Goal: Navigation & Orientation: Understand site structure

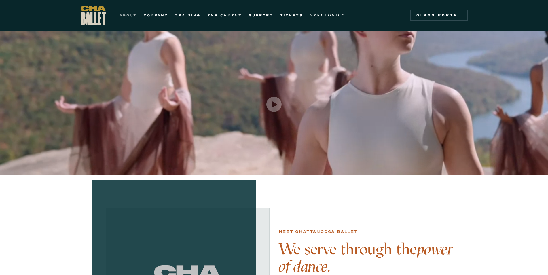
click at [130, 17] on link "ABOUT" at bounding box center [127, 15] width 17 height 7
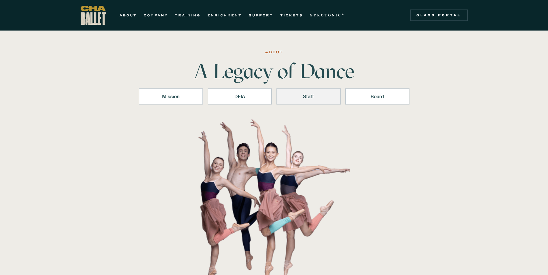
click at [319, 99] on div "Staff" at bounding box center [308, 96] width 49 height 7
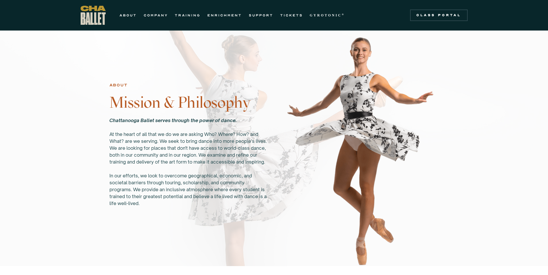
scroll to position [237, 0]
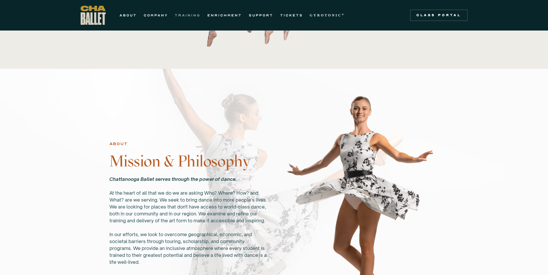
click at [179, 14] on link "TRAINING" at bounding box center [188, 15] width 26 height 7
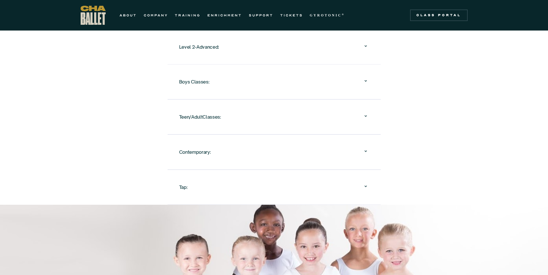
scroll to position [653, 0]
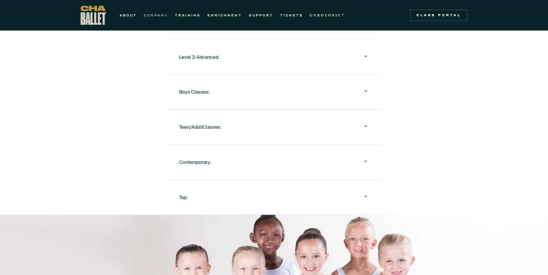
click at [157, 14] on link "COMPANY" at bounding box center [156, 15] width 24 height 7
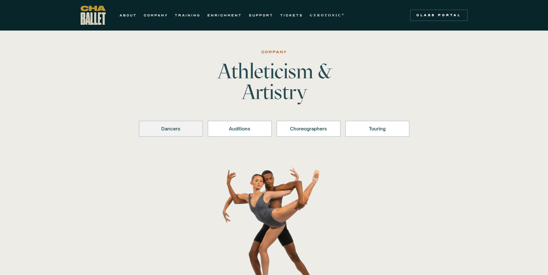
click at [161, 130] on div "Dancers" at bounding box center [170, 128] width 49 height 7
click at [216, 14] on link "ENRICHMENT" at bounding box center [224, 15] width 35 height 7
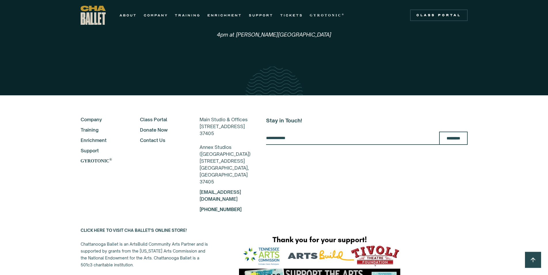
scroll to position [1380, 0]
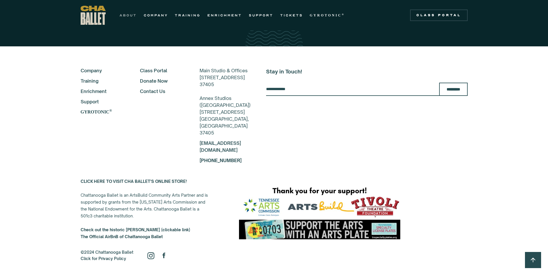
click at [128, 12] on link "ABOUT" at bounding box center [127, 15] width 17 height 7
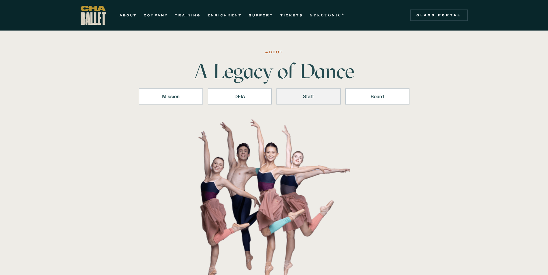
click at [314, 95] on div "Staff" at bounding box center [308, 96] width 49 height 7
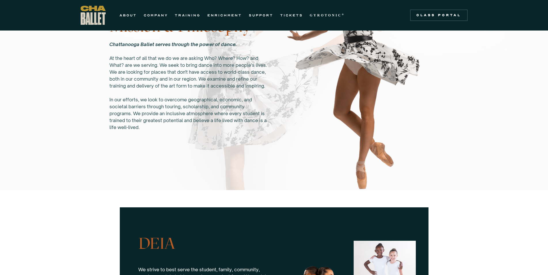
scroll to position [237, 0]
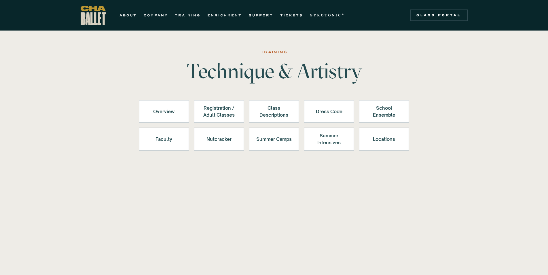
scroll to position [653, 0]
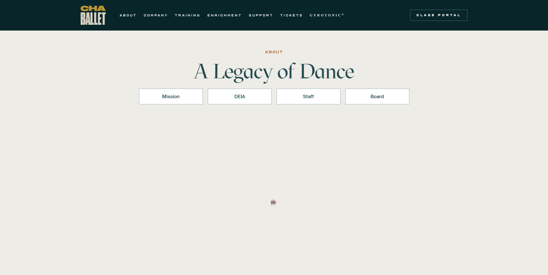
scroll to position [237, 0]
